Goal: Use online tool/utility

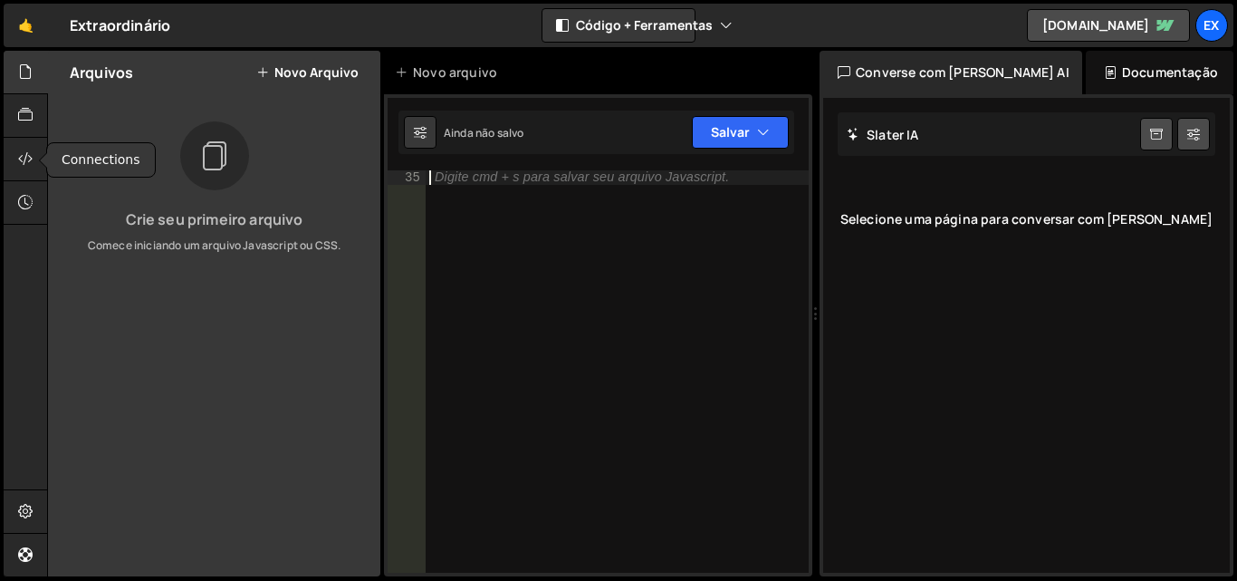
click at [21, 155] on icon at bounding box center [25, 159] width 14 height 20
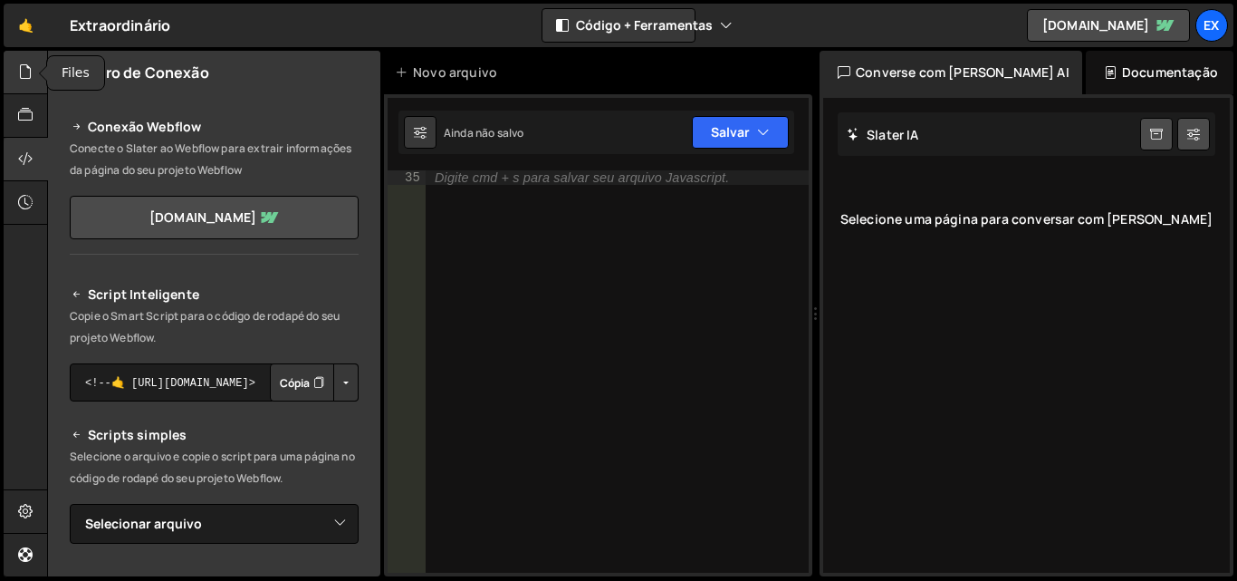
click at [35, 78] on div at bounding box center [26, 72] width 44 height 43
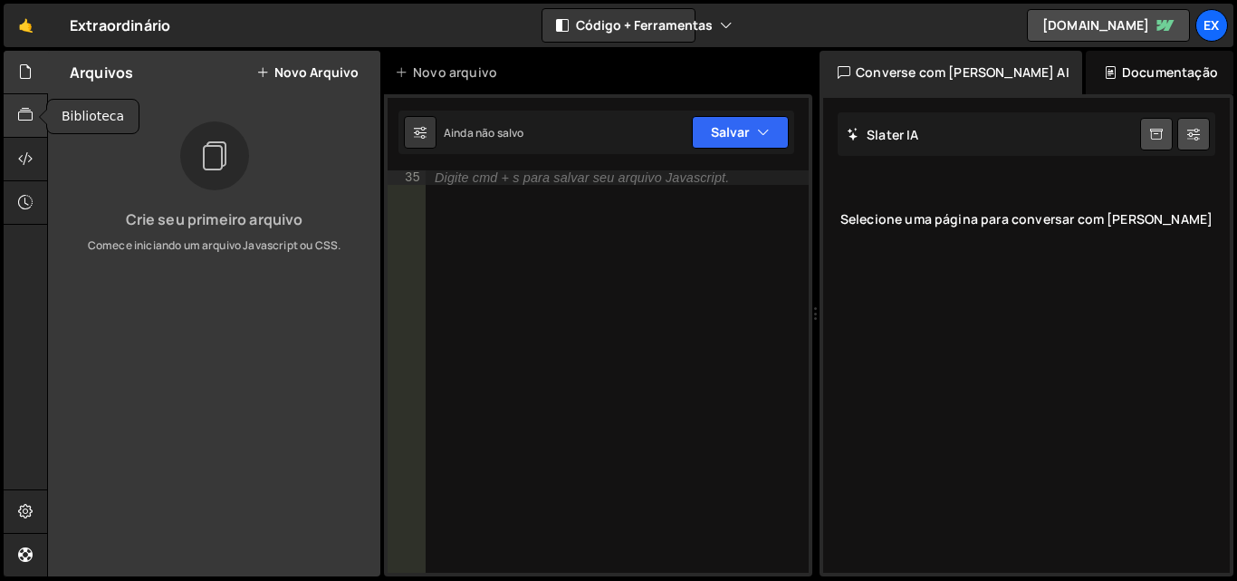
click at [18, 117] on icon at bounding box center [25, 115] width 14 height 20
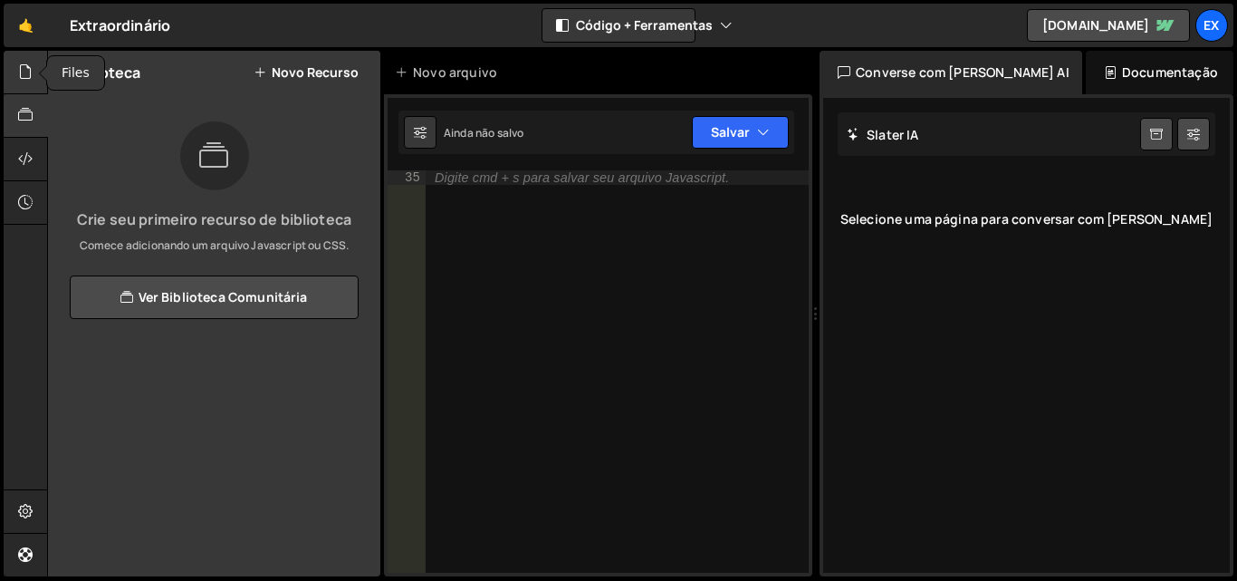
click at [24, 80] on icon at bounding box center [25, 72] width 14 height 20
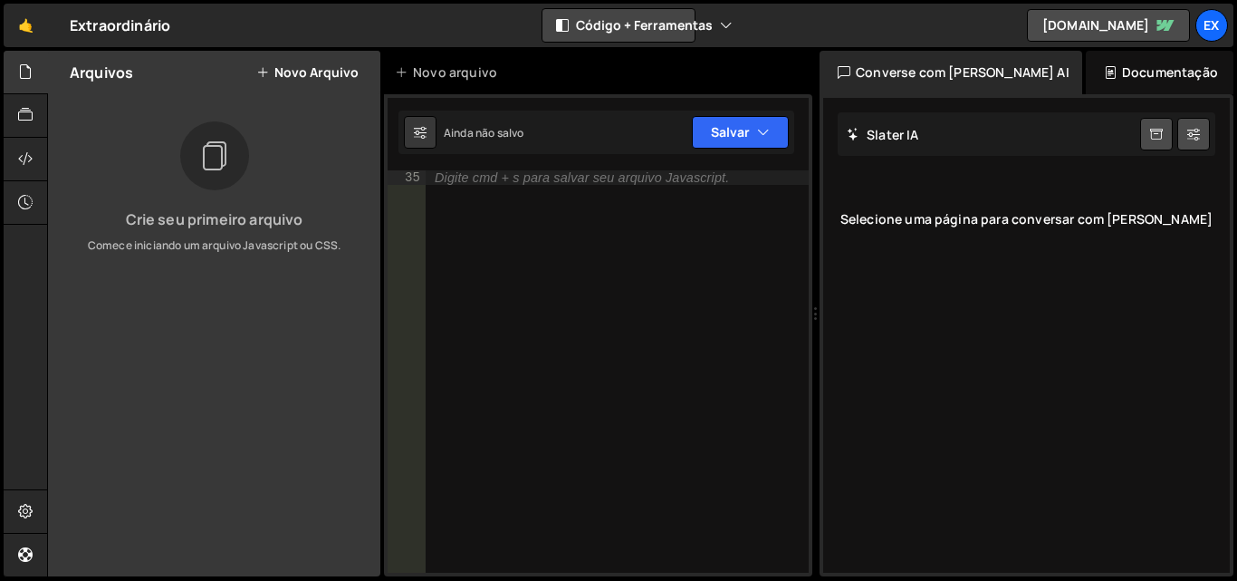
click at [723, 28] on icon "button" at bounding box center [726, 25] width 13 height 18
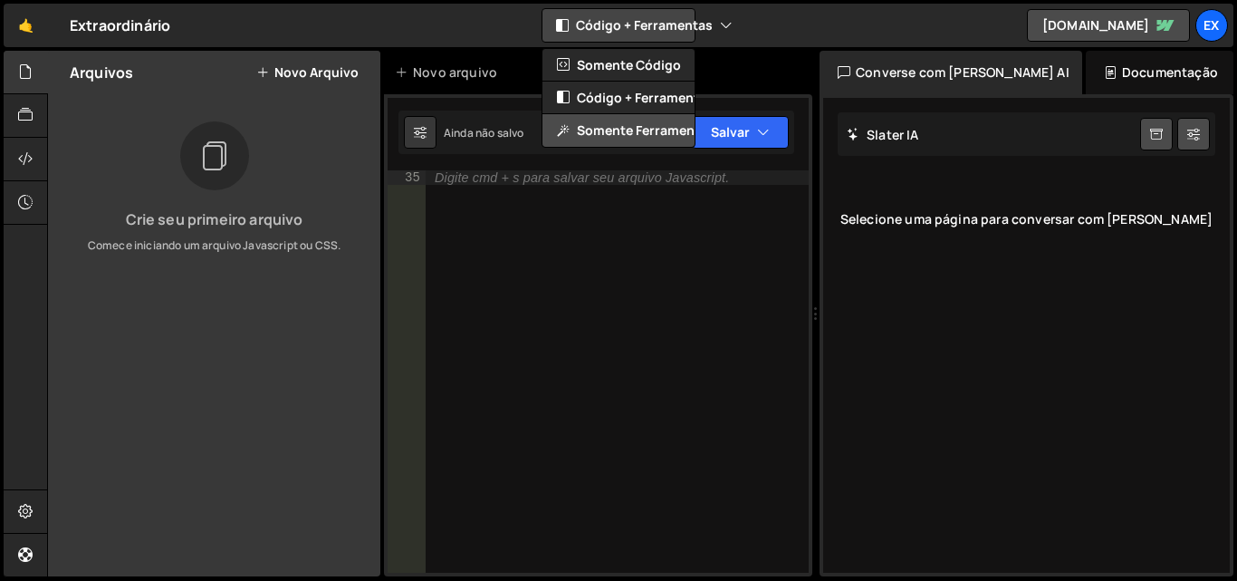
click at [628, 126] on font "Somente ferramentas" at bounding box center [646, 129] width 138 height 17
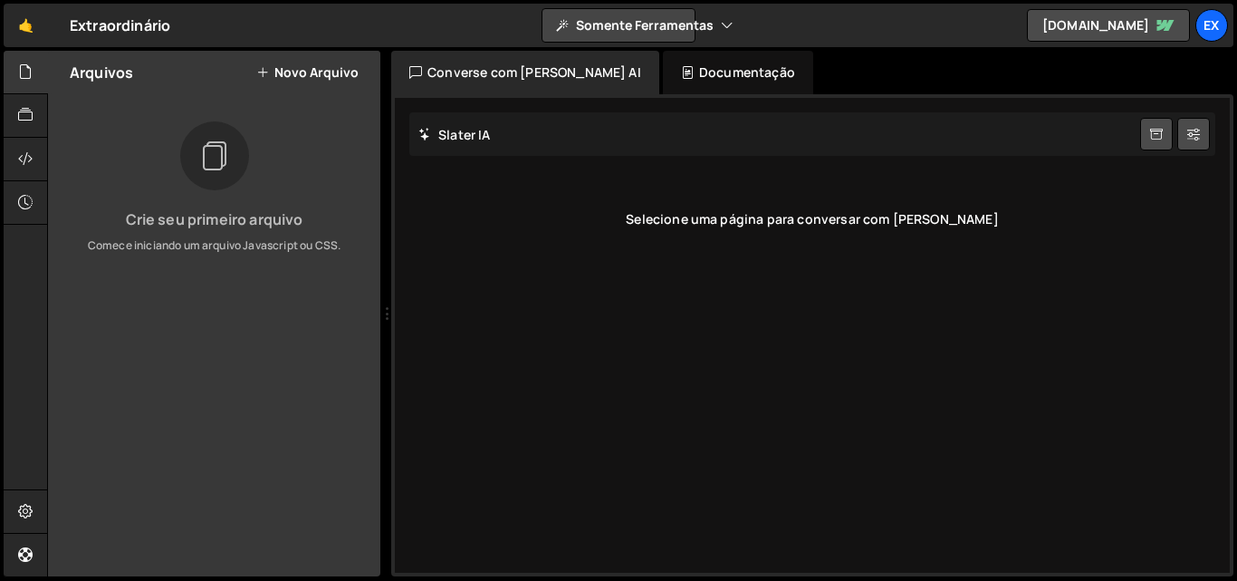
click at [722, 24] on icon "button" at bounding box center [727, 25] width 13 height 18
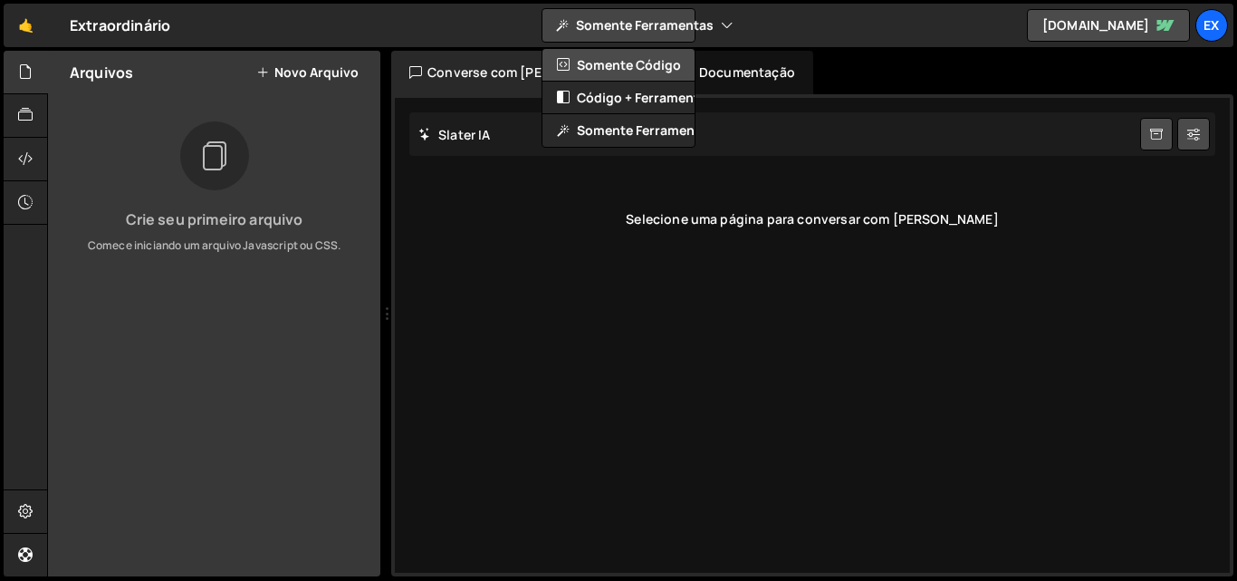
click at [664, 64] on font "Somente código" at bounding box center [629, 64] width 104 height 17
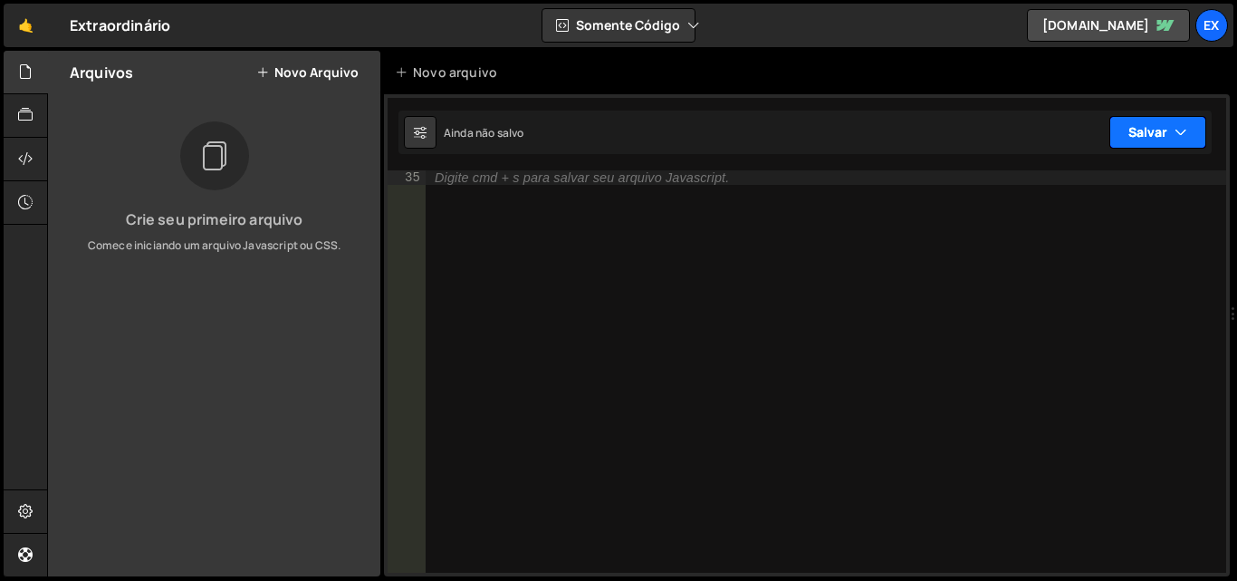
click at [1194, 140] on button "Salvar" at bounding box center [1158, 132] width 97 height 33
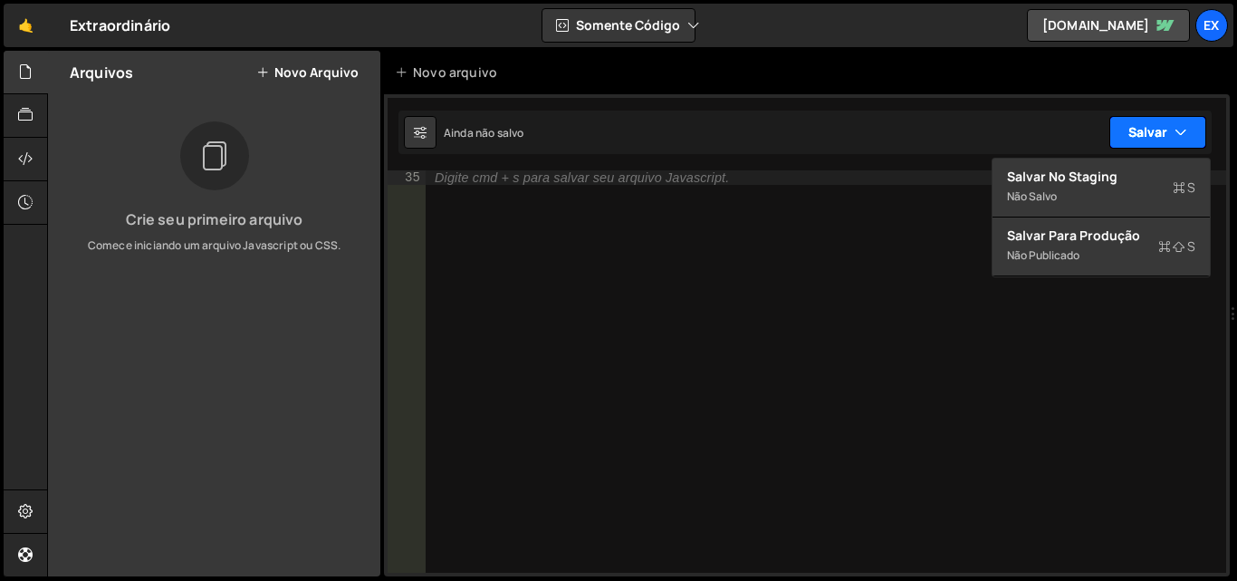
click at [1194, 140] on button "Salvar" at bounding box center [1158, 132] width 97 height 33
